Goal: Task Accomplishment & Management: Complete application form

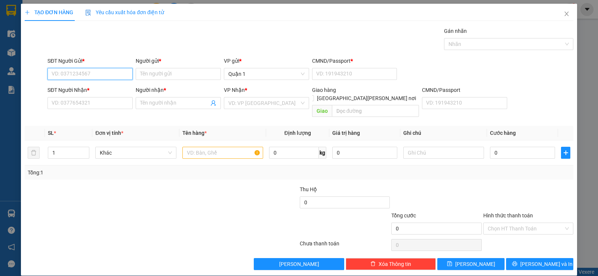
click at [105, 75] on input "SĐT Người Gửi *" at bounding box center [89, 74] width 85 height 12
click at [94, 99] on div "0977069369 - [PERSON_NAME]" at bounding box center [89, 101] width 75 height 8
type input "0977069369"
type input "UYÊN"
type input "1"
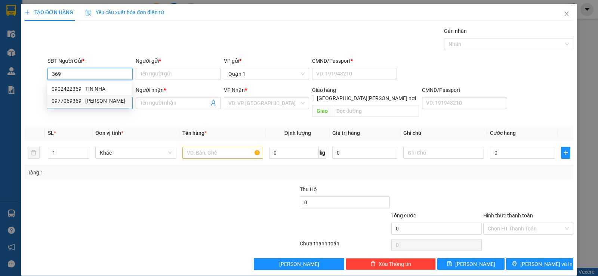
type input "0935073086"
type input "NƯƠNG"
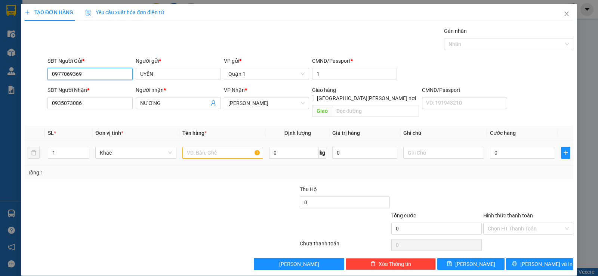
type input "0977069369"
click at [224, 147] on input "text" at bounding box center [222, 153] width 81 height 12
click at [67, 147] on input "1" at bounding box center [68, 152] width 41 height 11
type input "5"
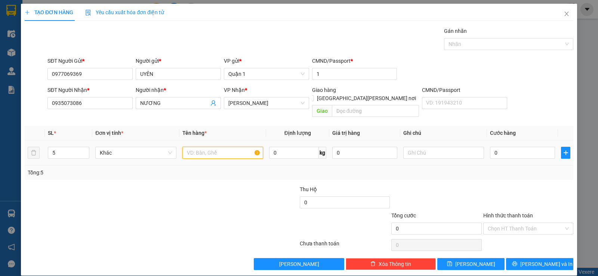
click at [200, 147] on input "text" at bounding box center [222, 153] width 81 height 12
type input "5 THÙNG VÀNG"
click at [527, 147] on input "0" at bounding box center [522, 153] width 65 height 12
type input "6"
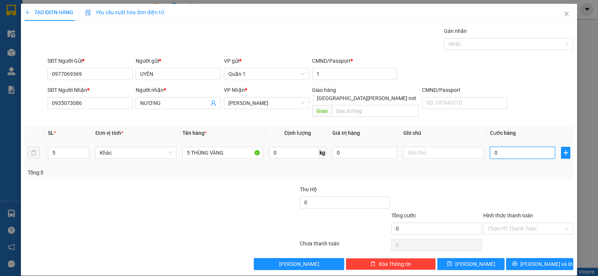
type input "6"
type input "0"
type input "03"
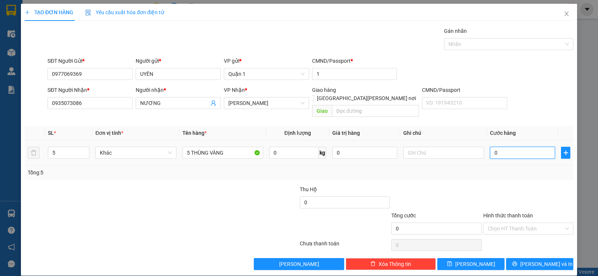
type input "3"
type input "030"
type input "30"
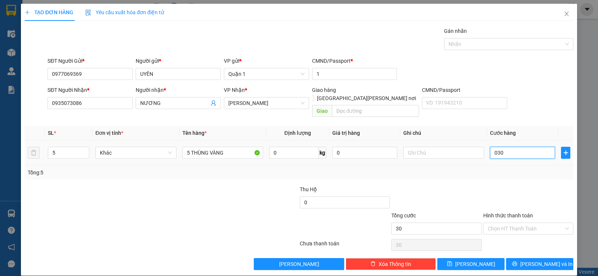
type input "0.300"
type input "300"
type input "300.000"
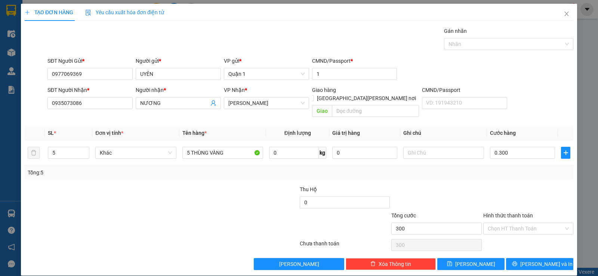
type input "300.000"
click at [483, 189] on div at bounding box center [528, 198] width 92 height 26
drag, startPoint x: 530, startPoint y: 256, endPoint x: 522, endPoint y: 235, distance: 22.4
click at [530, 260] on span "[PERSON_NAME] và In" at bounding box center [546, 264] width 52 height 8
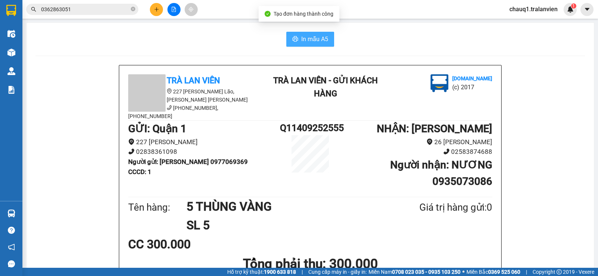
click at [328, 36] on button "In mẫu A5" at bounding box center [310, 39] width 48 height 15
